Goal: Find specific page/section: Find specific page/section

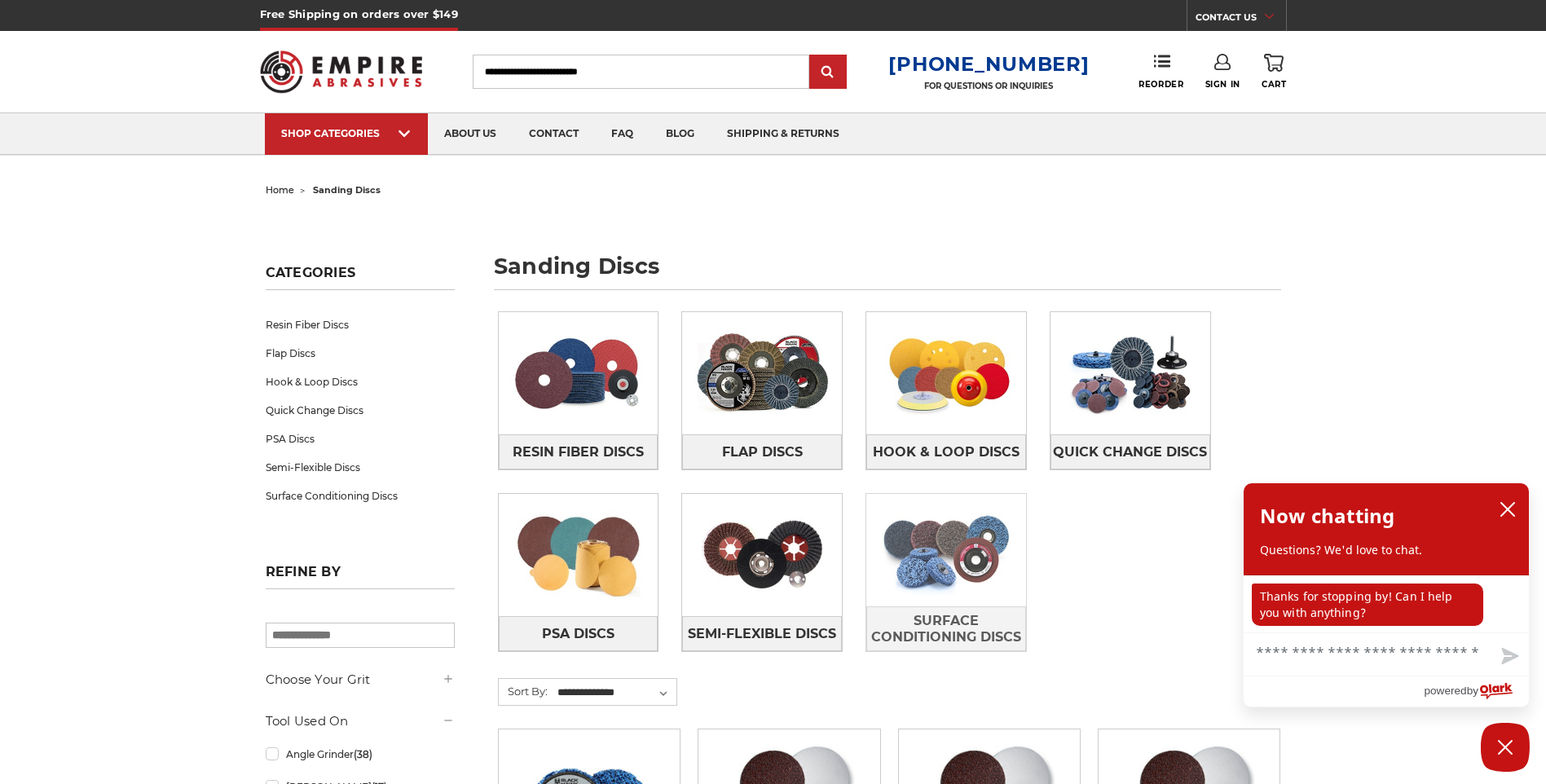
click at [918, 532] on img at bounding box center [946, 549] width 160 height 113
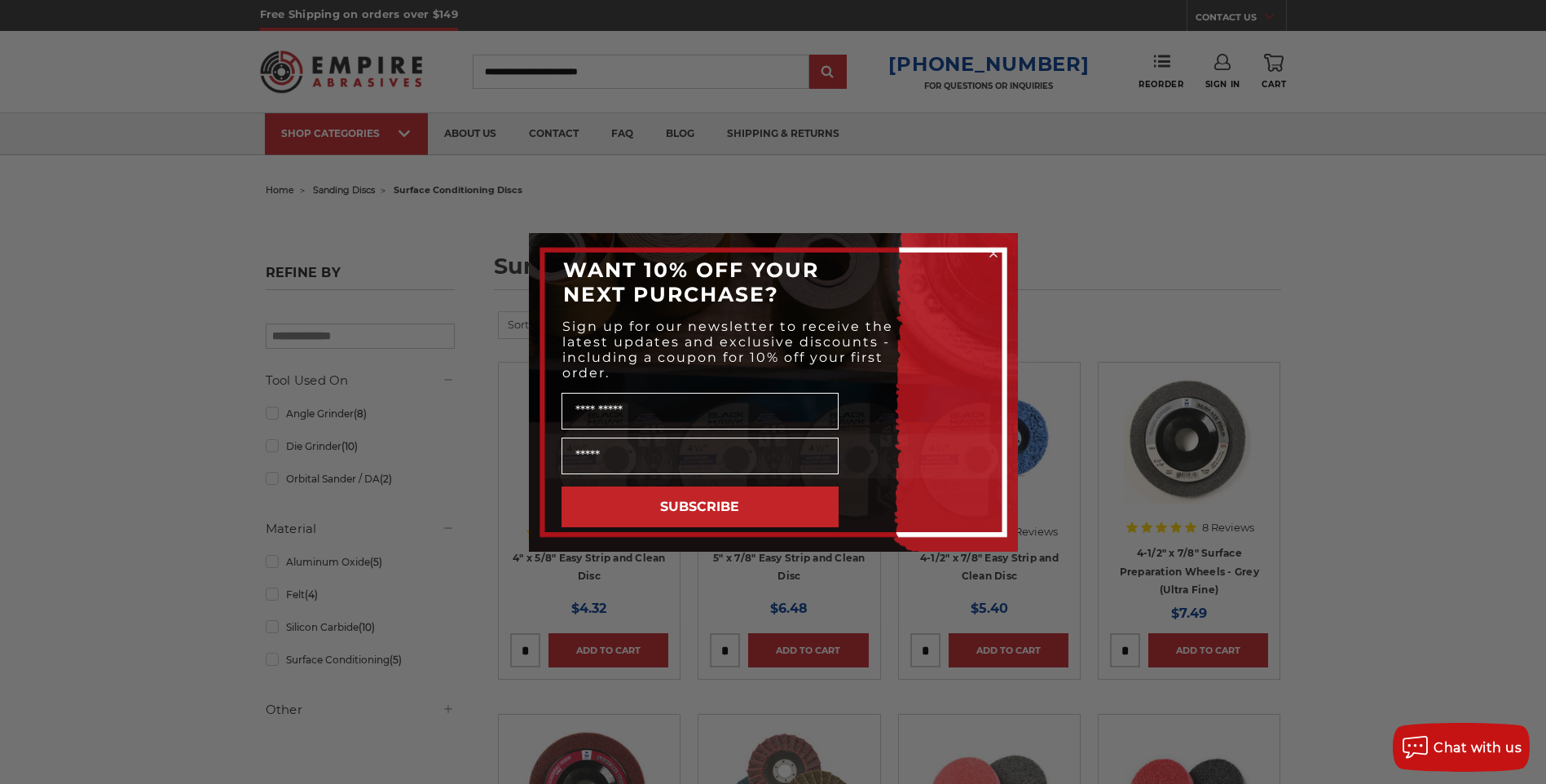
click at [993, 253] on icon "Close dialog" at bounding box center [994, 253] width 7 height 7
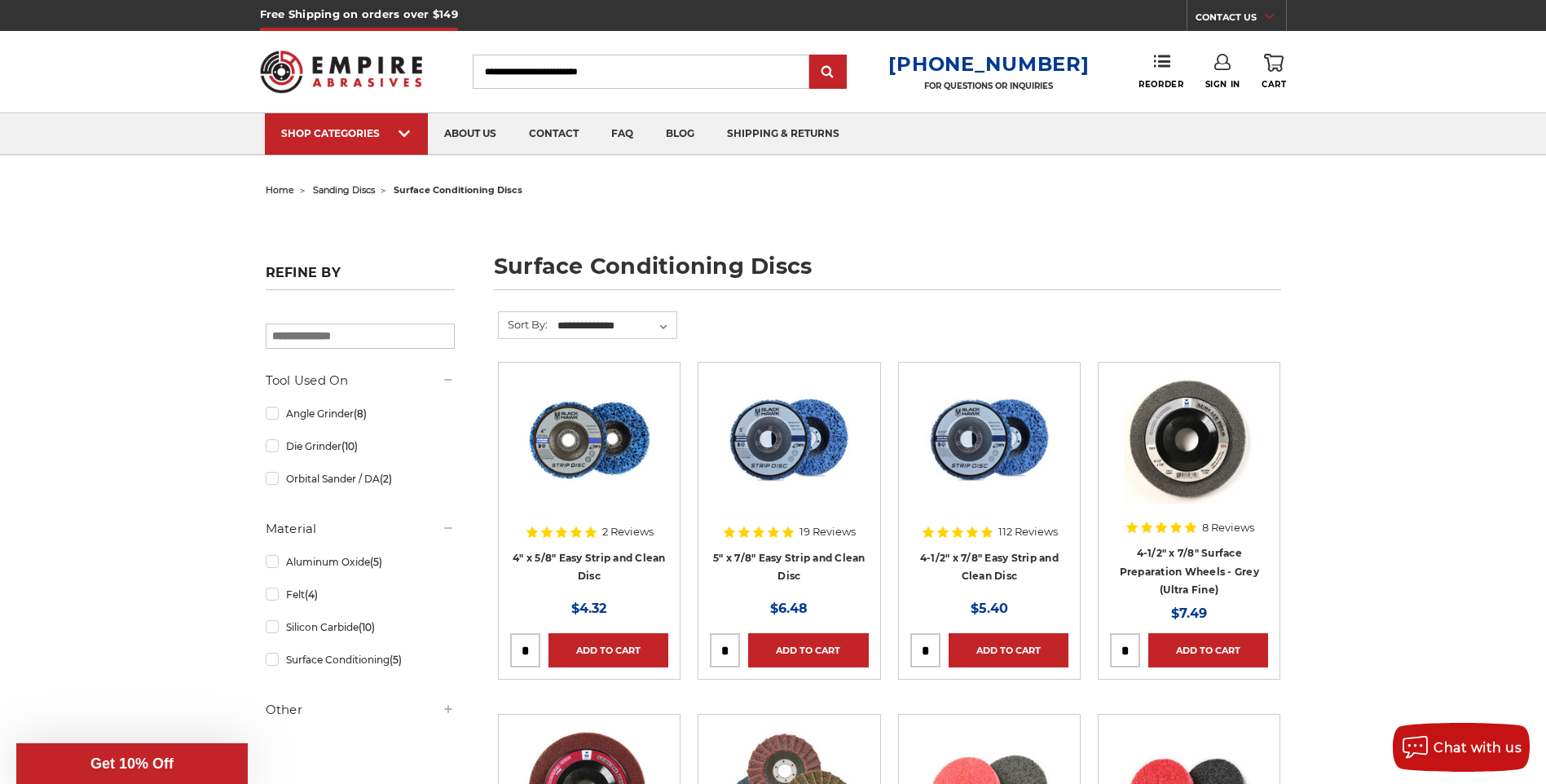
click at [989, 273] on h1 "surface conditioning discs" at bounding box center [887, 272] width 787 height 35
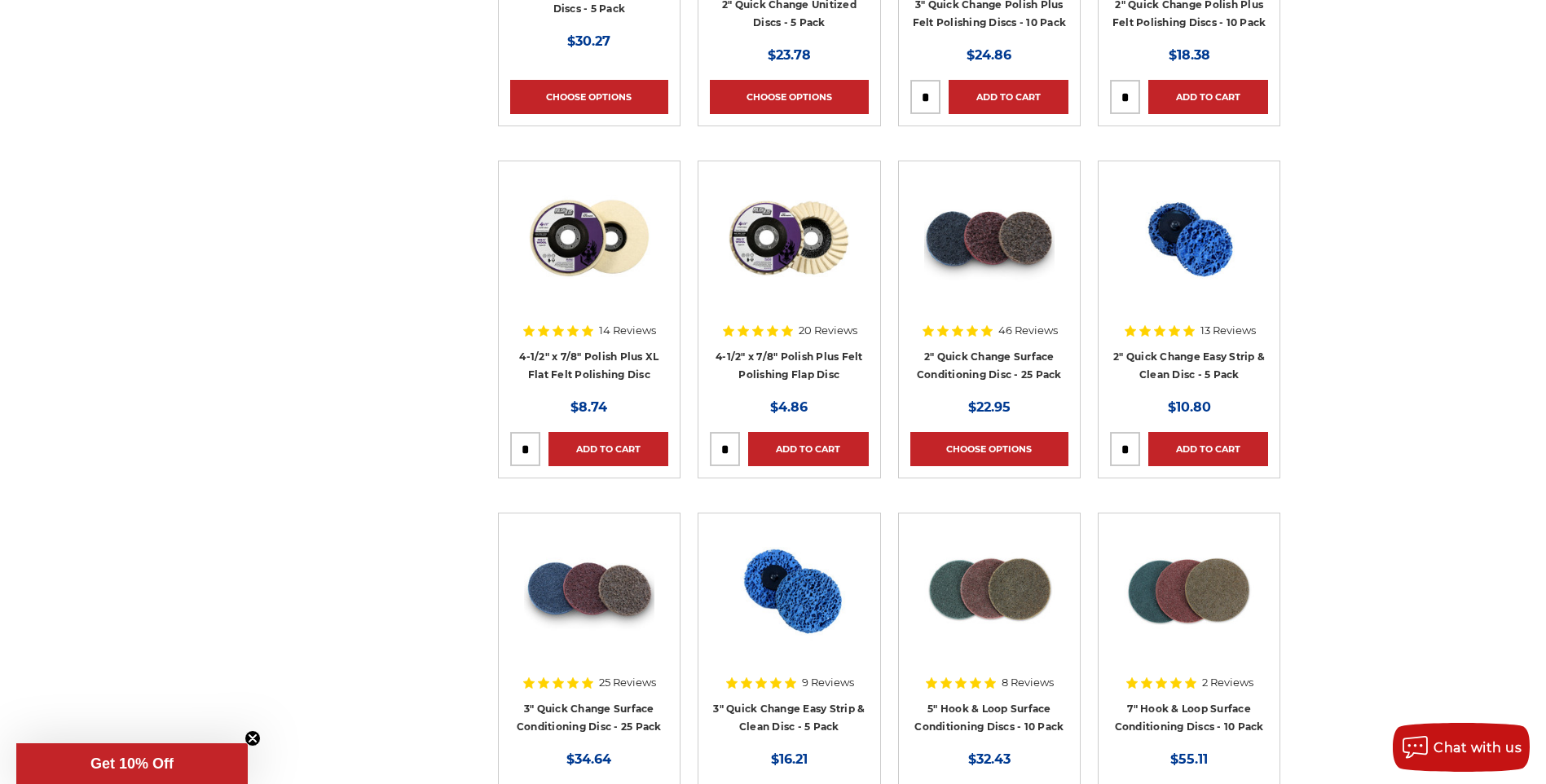
scroll to position [1262, 0]
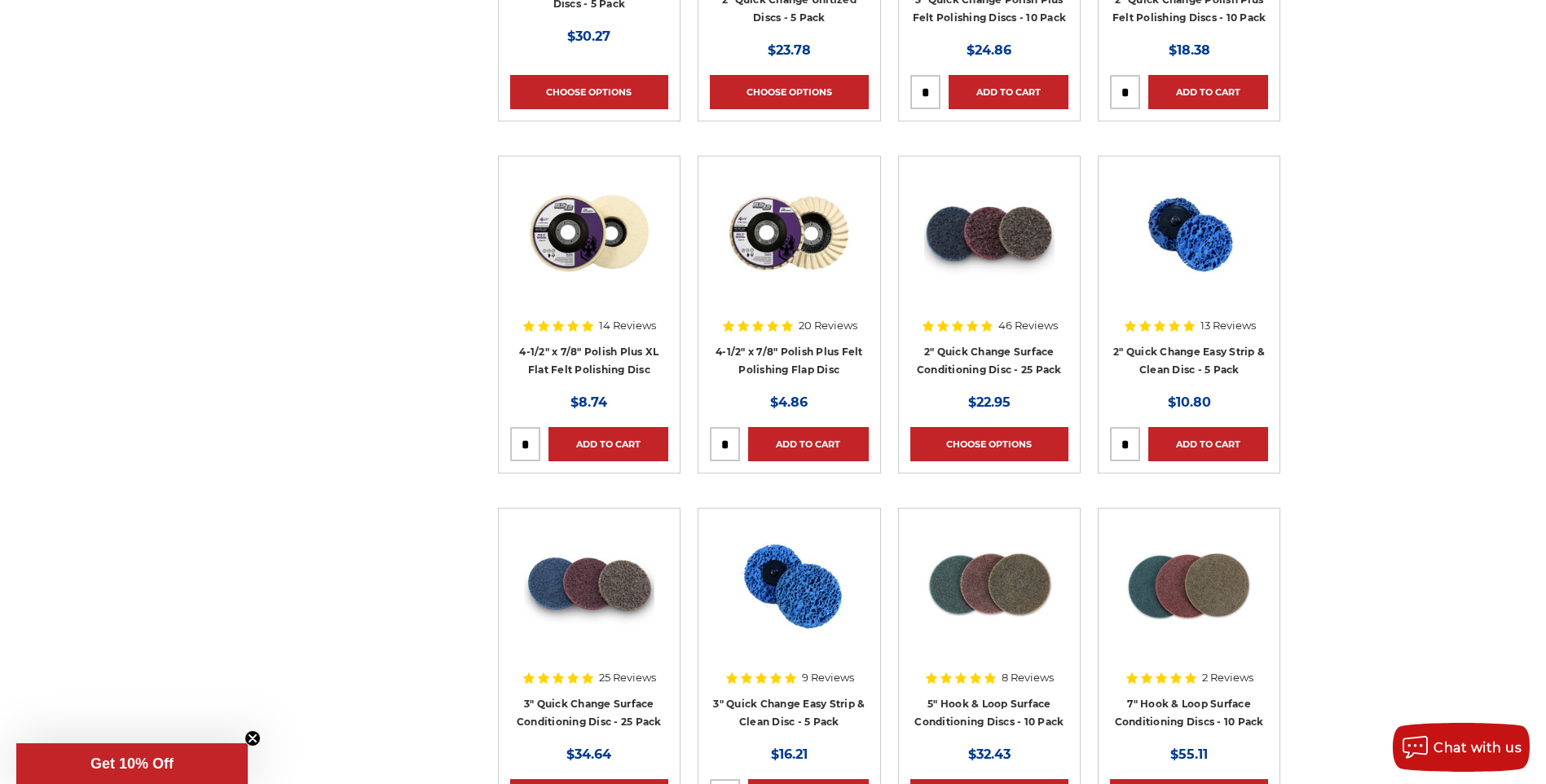
click at [56, 308] on div "home sanding discs surface conditioning discs surface conditioning discs Refine…" at bounding box center [773, 112] width 1546 height 2393
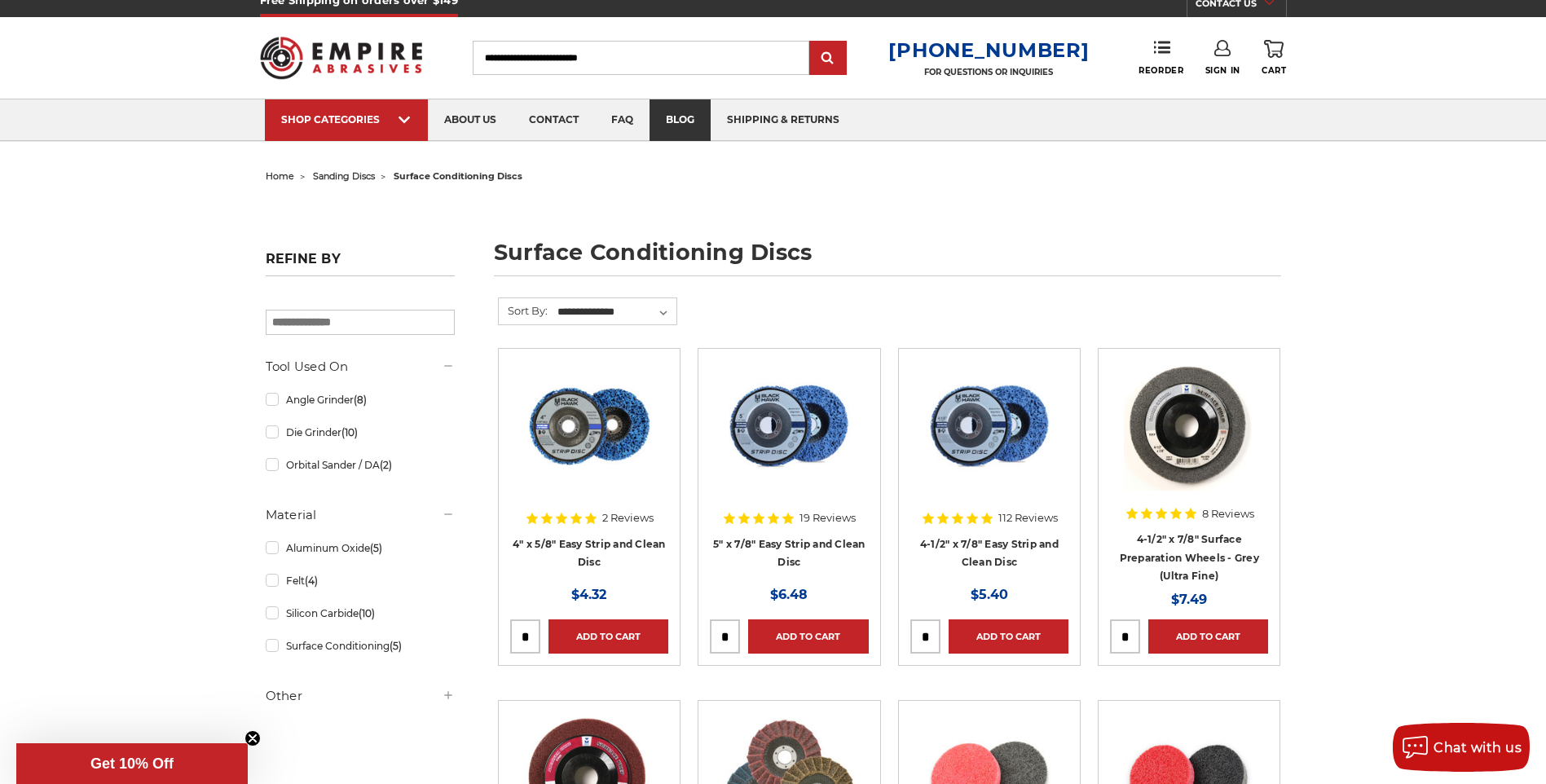
scroll to position [0, 0]
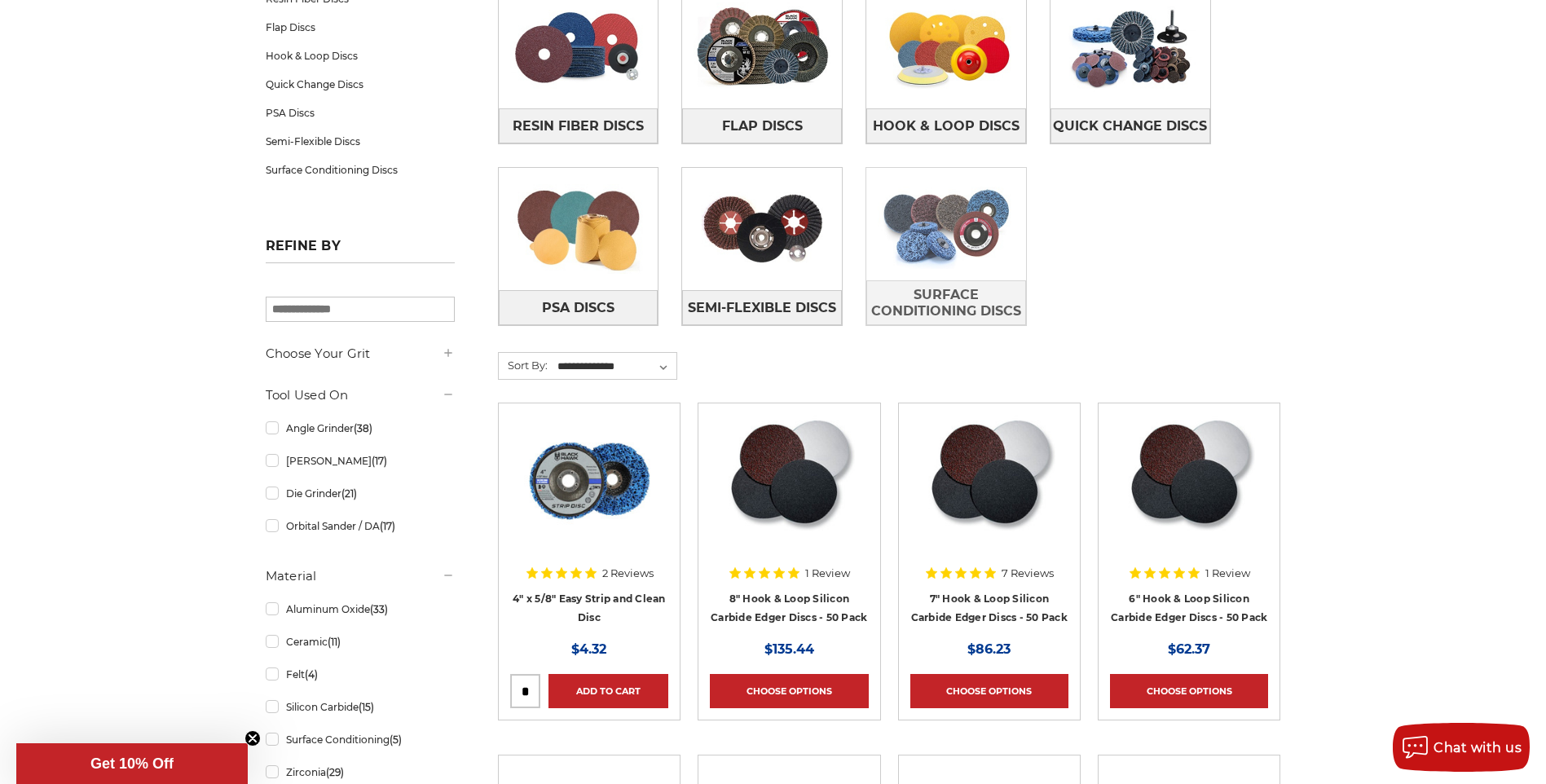
click at [945, 243] on img at bounding box center [946, 223] width 160 height 113
